Goal: Navigation & Orientation: Find specific page/section

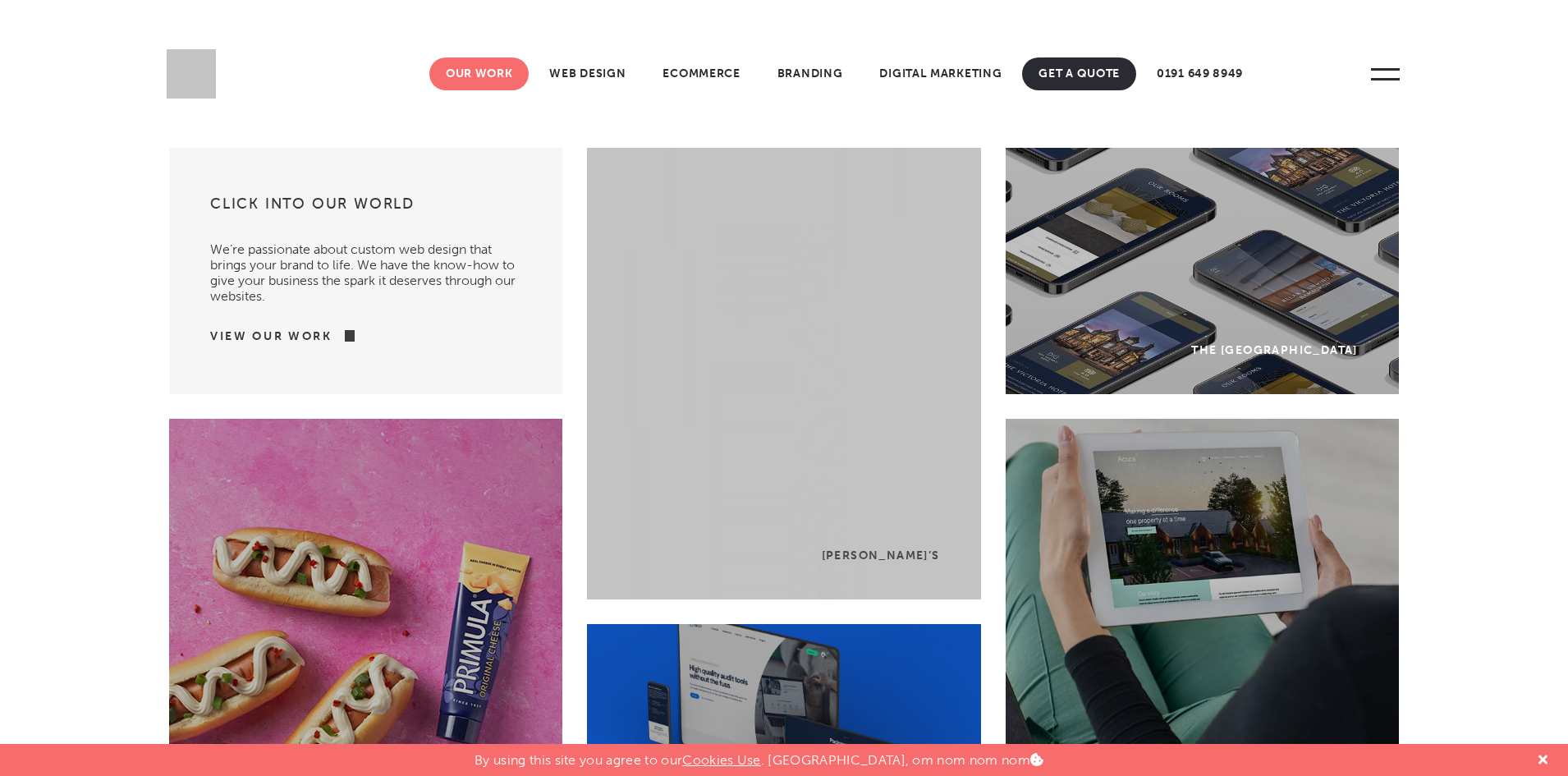
click at [489, 68] on link "Our Work" at bounding box center [480, 73] width 100 height 33
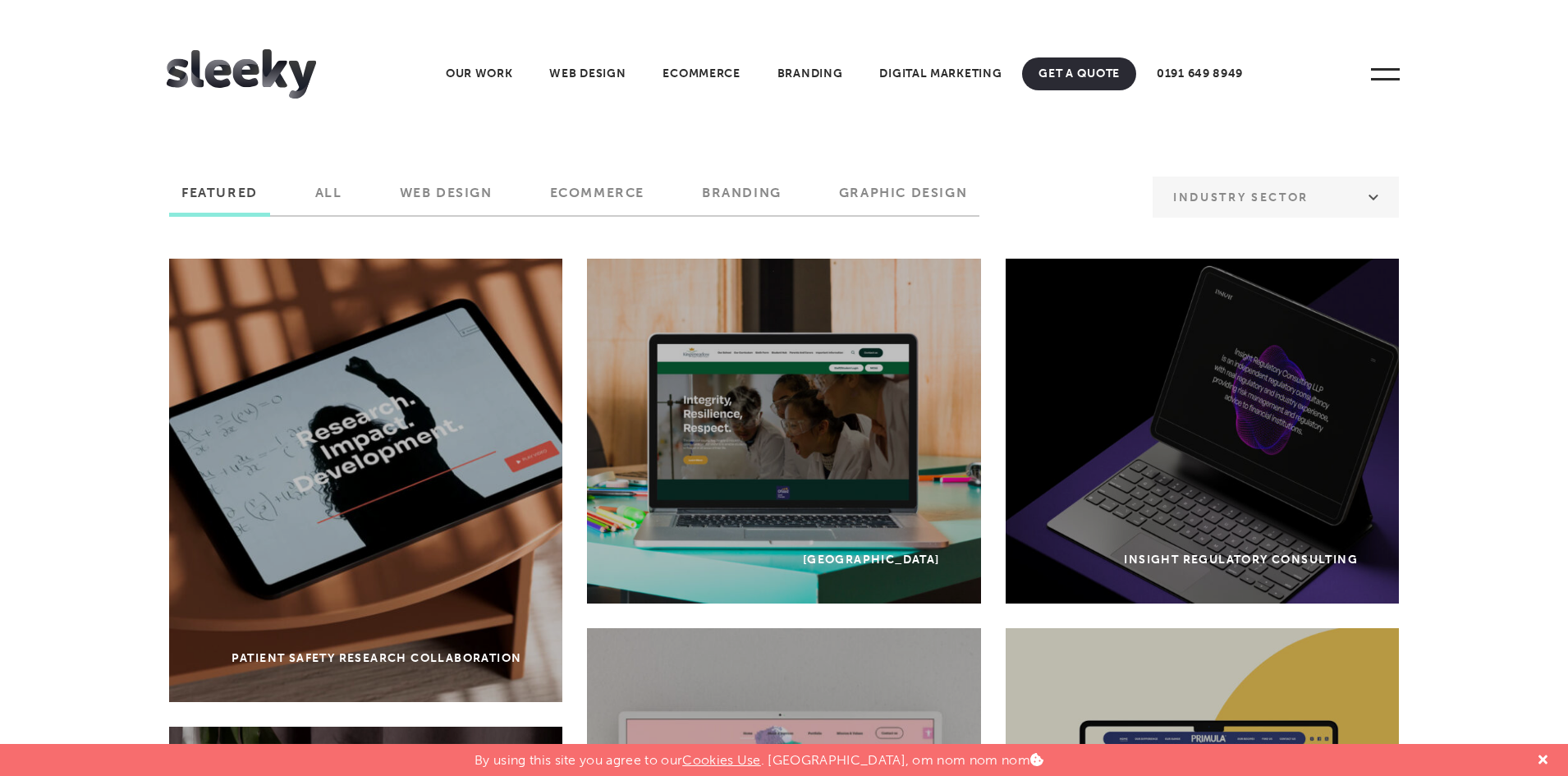
click at [261, 63] on img at bounding box center [241, 73] width 149 height 49
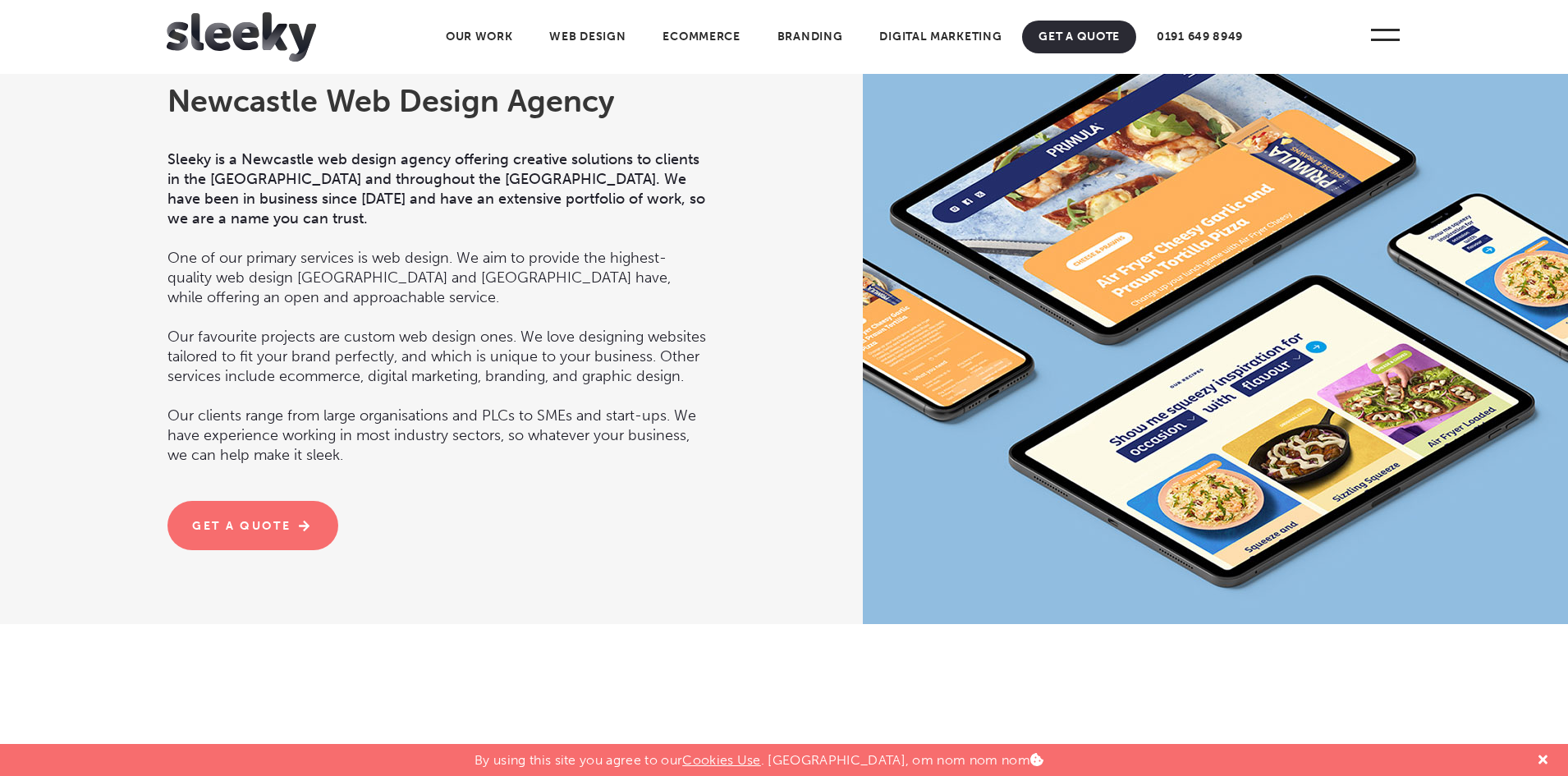
scroll to position [1686, 0]
